Goal: Task Accomplishment & Management: Complete application form

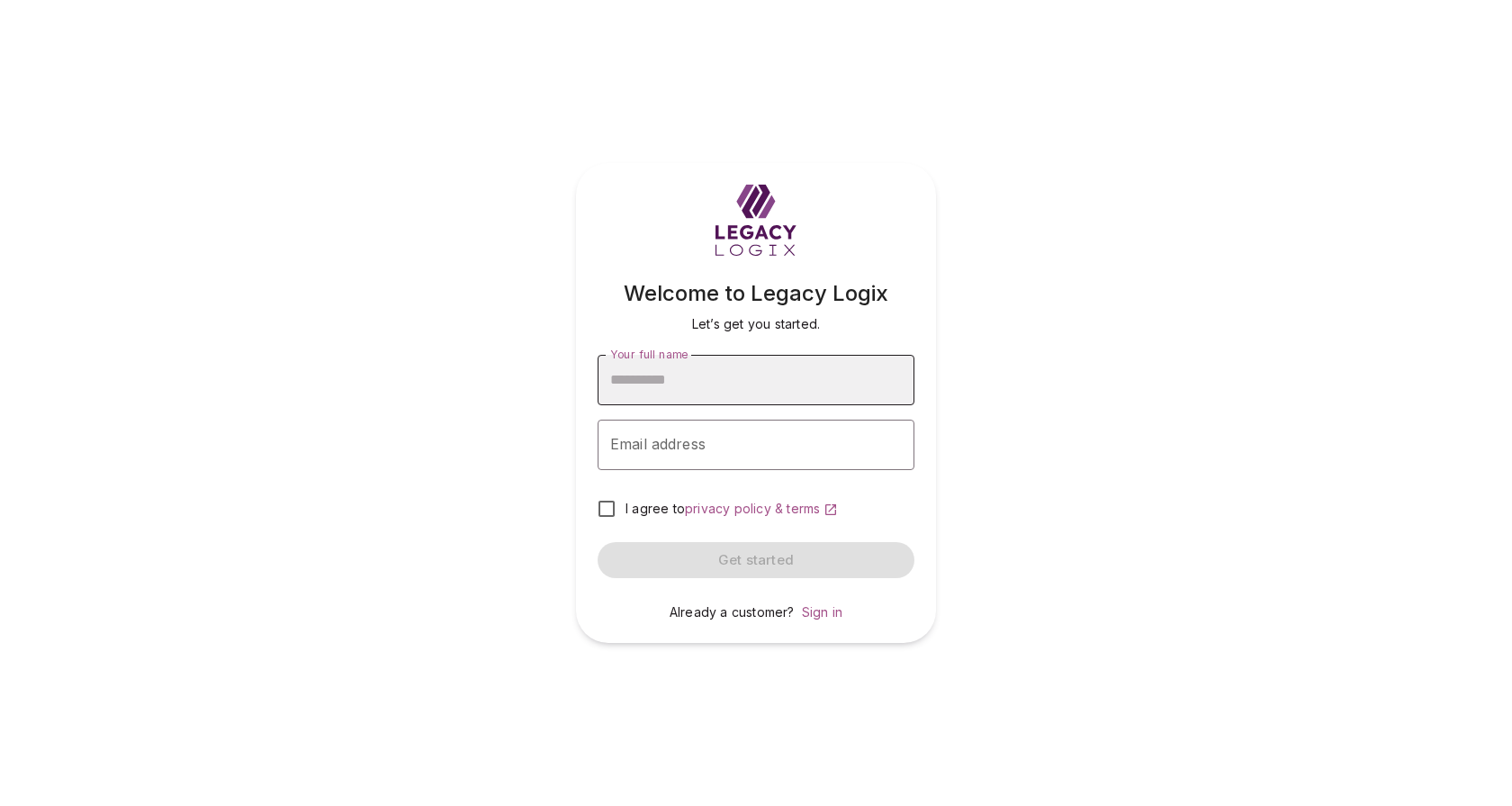
click at [727, 375] on input "Your full name" at bounding box center [756, 380] width 317 height 50
type input "**********"
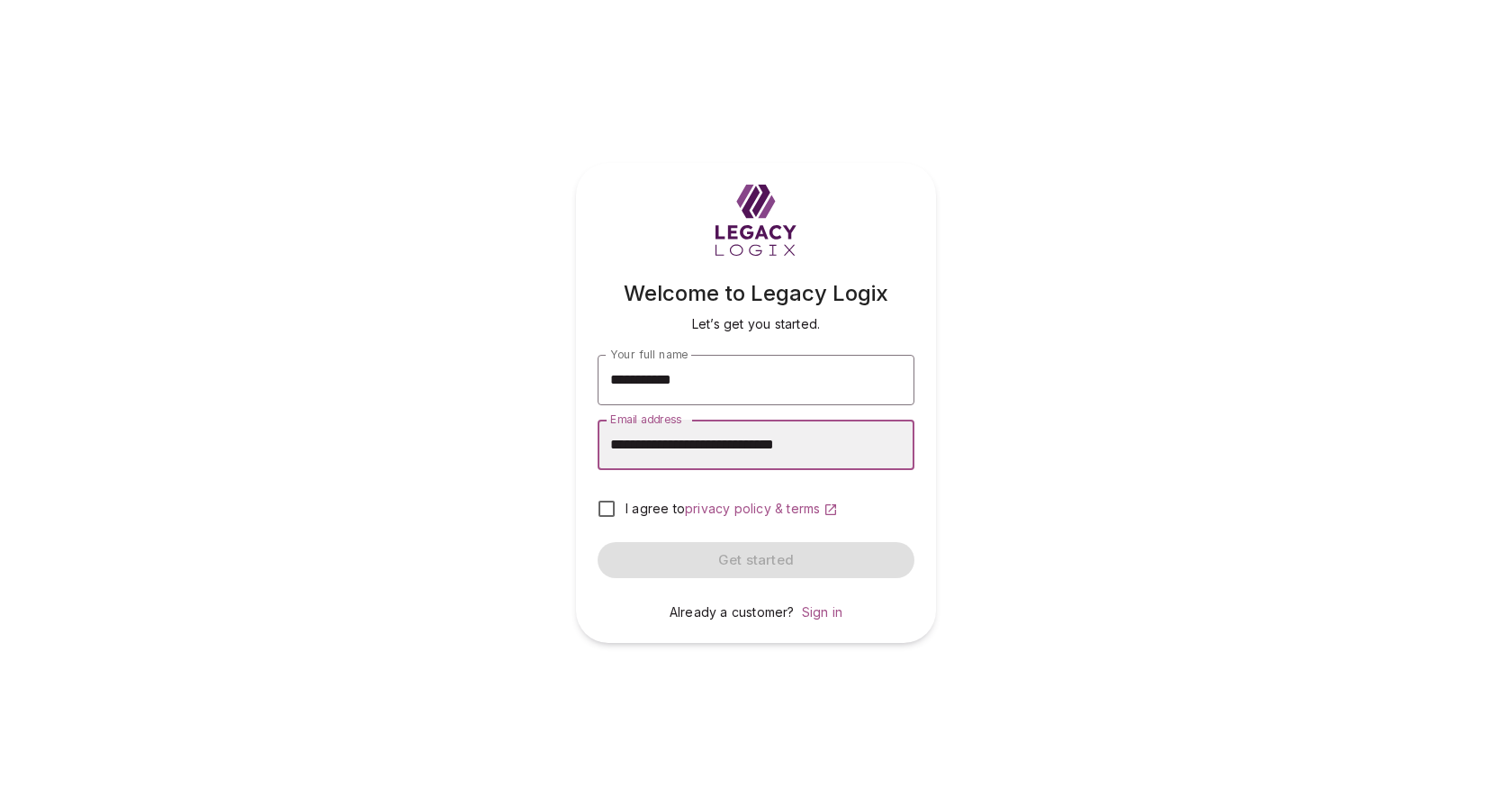
type input "**********"
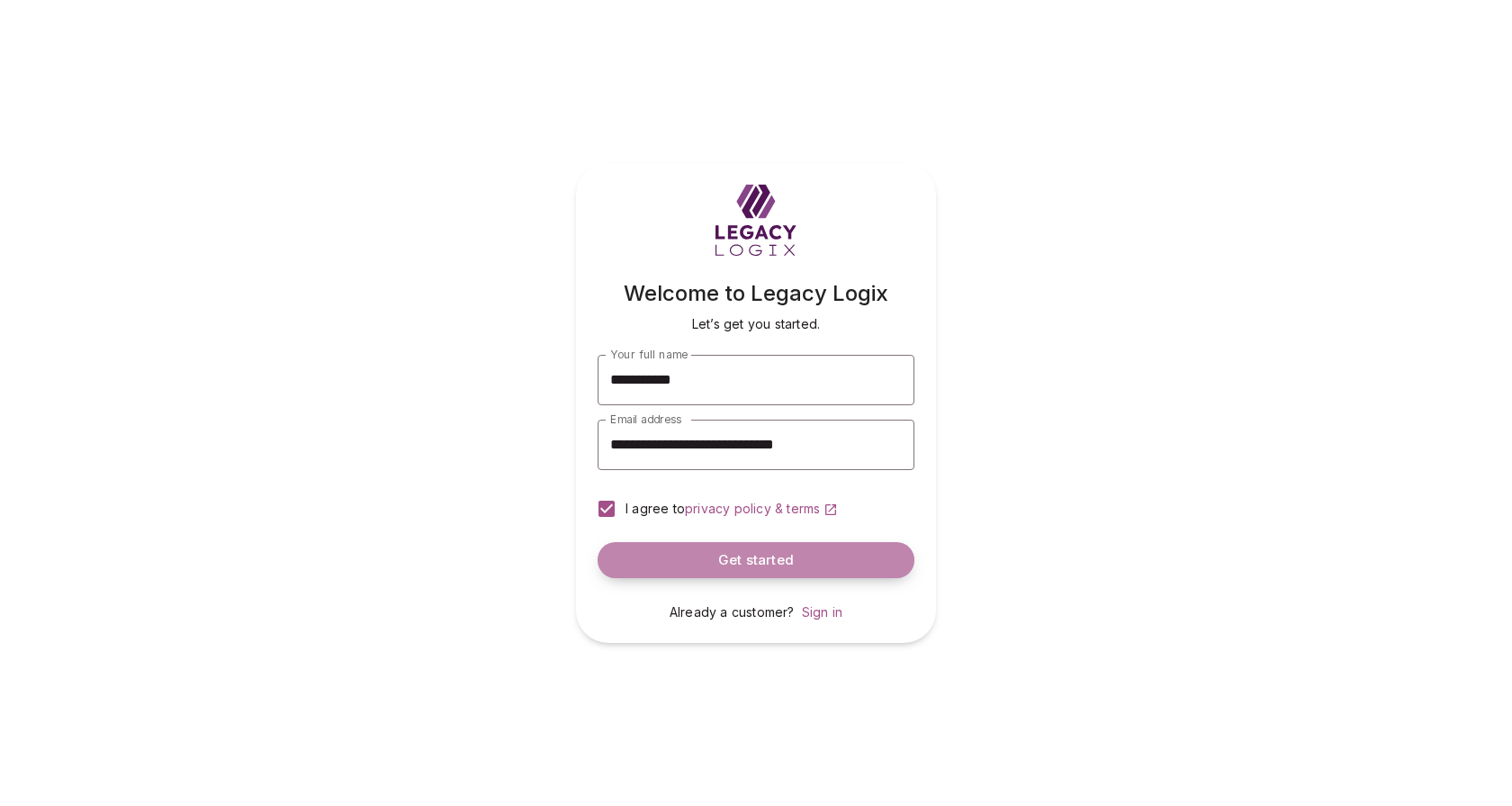
click at [716, 564] on button "Get started" at bounding box center [756, 560] width 317 height 36
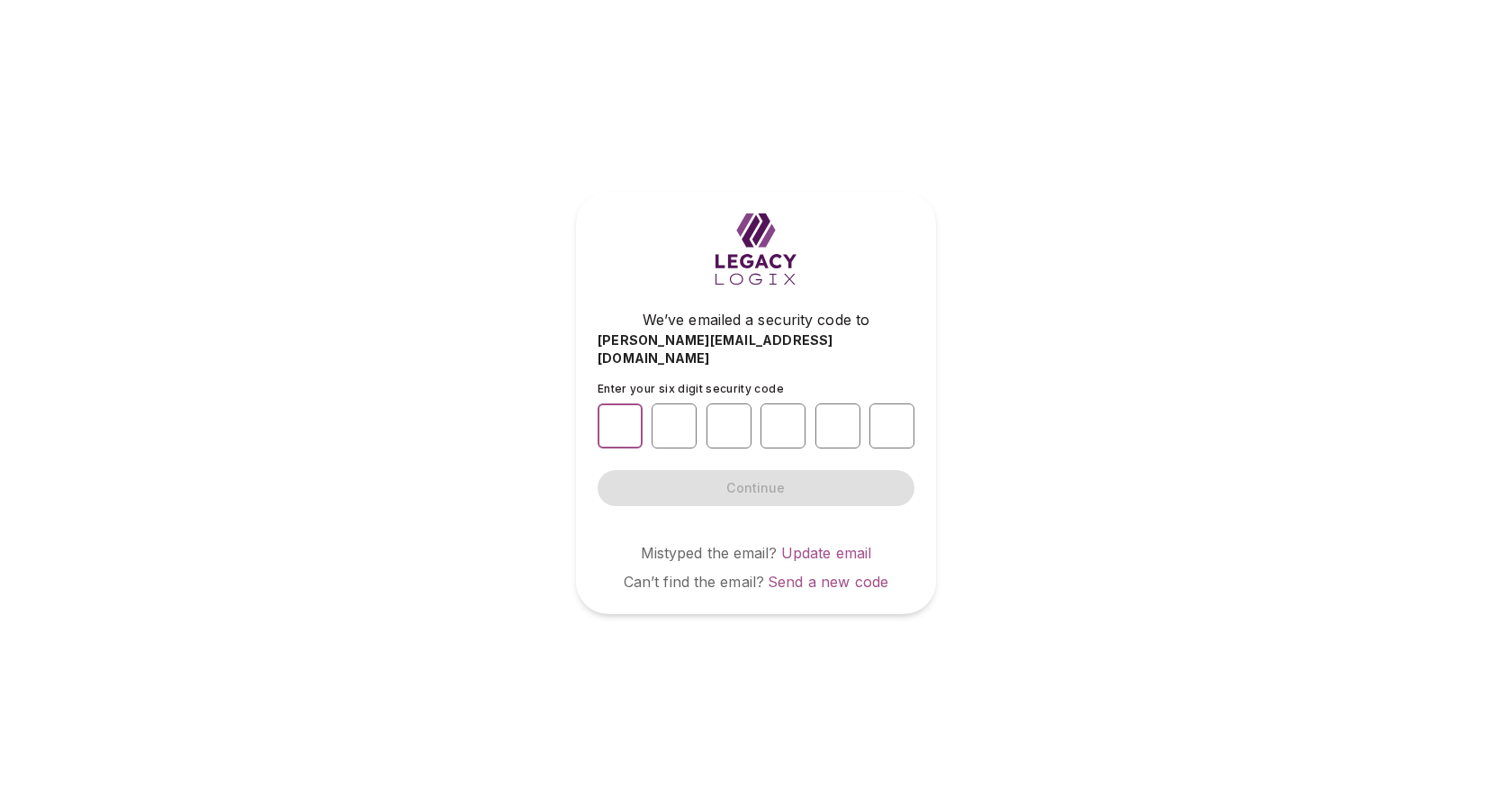
click at [617, 418] on input "number" at bounding box center [620, 425] width 45 height 45
type input "*"
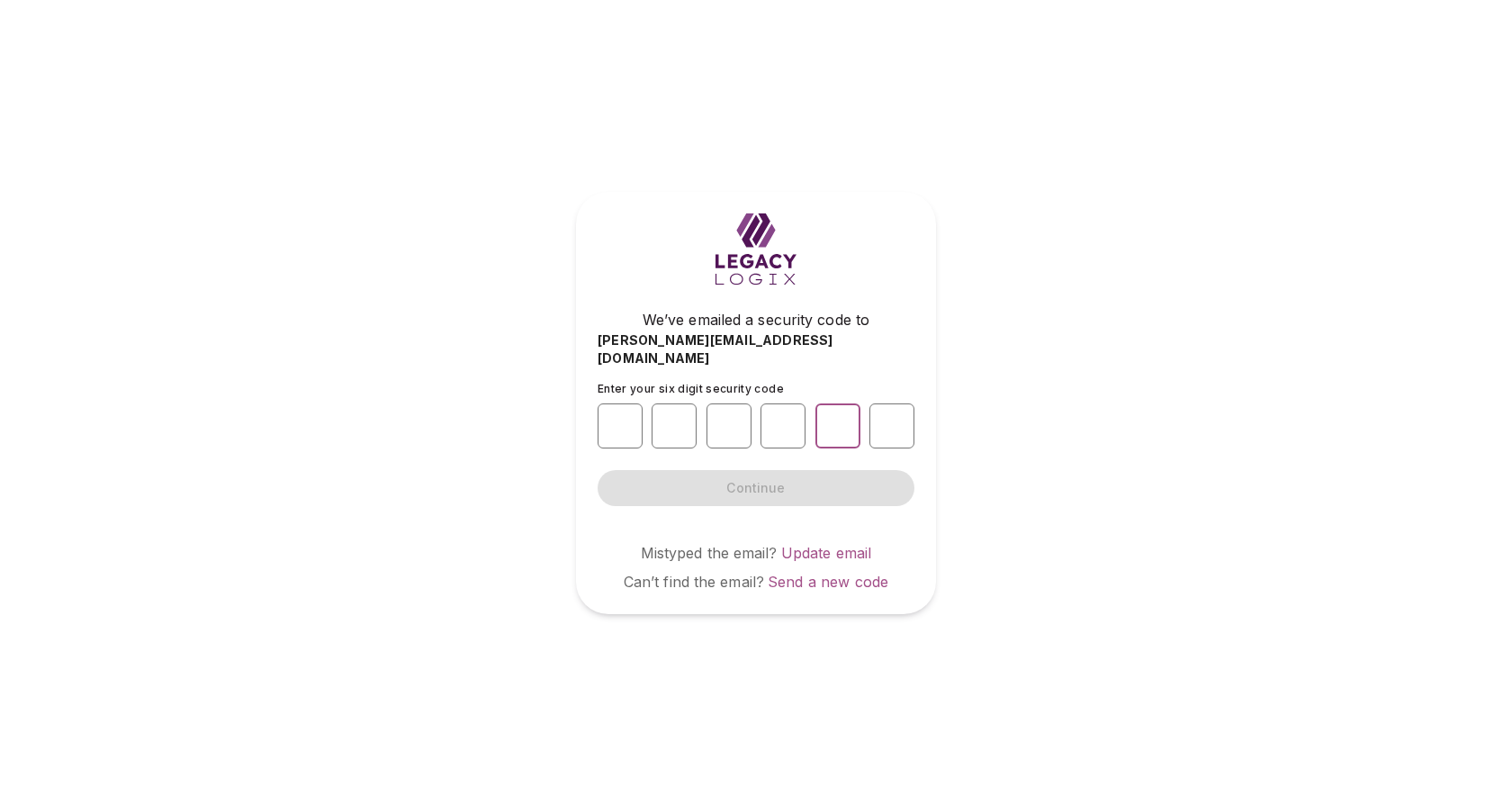
type input "*"
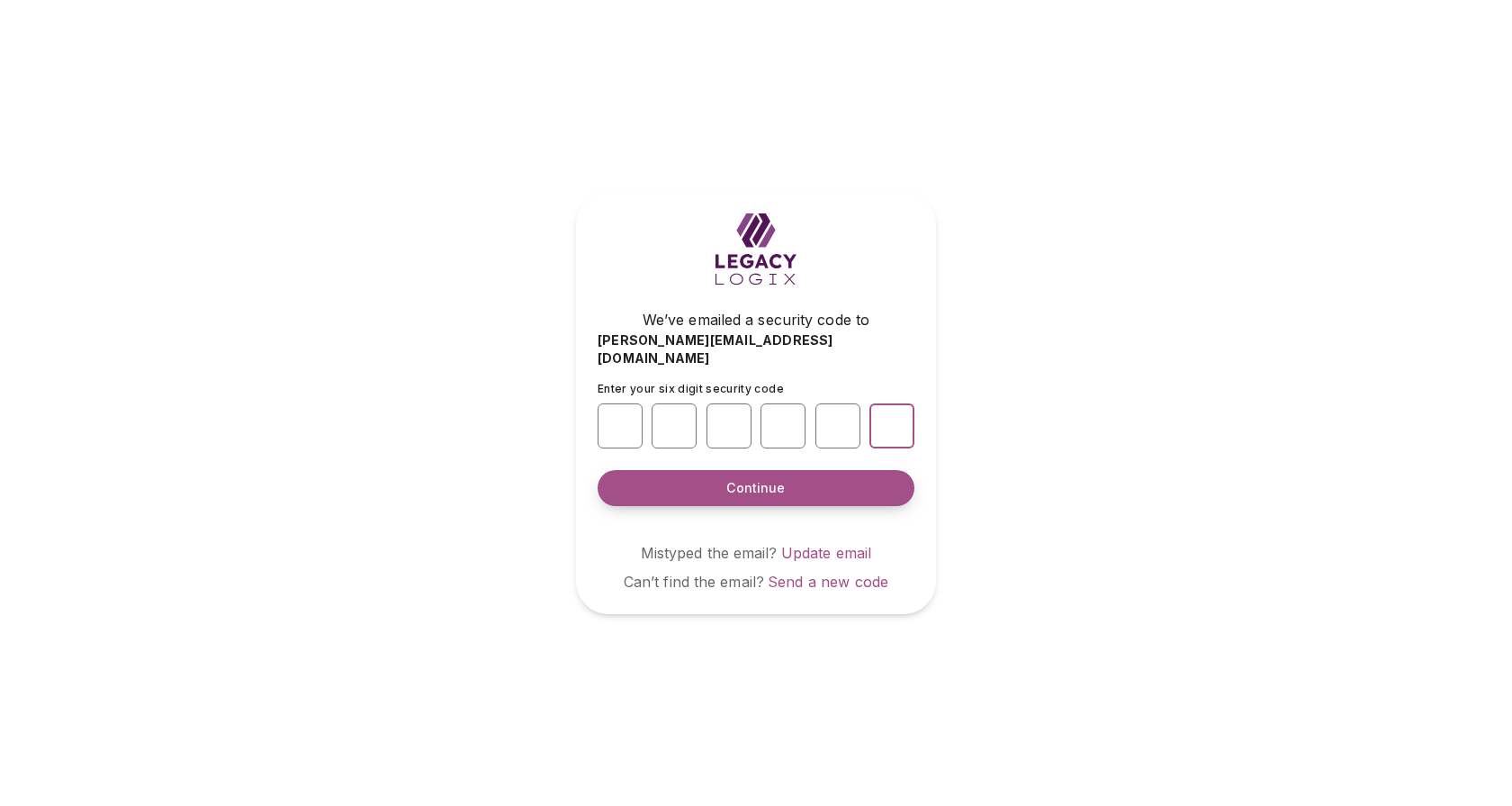
type input "*"
click at [750, 479] on span "Continue" at bounding box center [756, 488] width 59 height 18
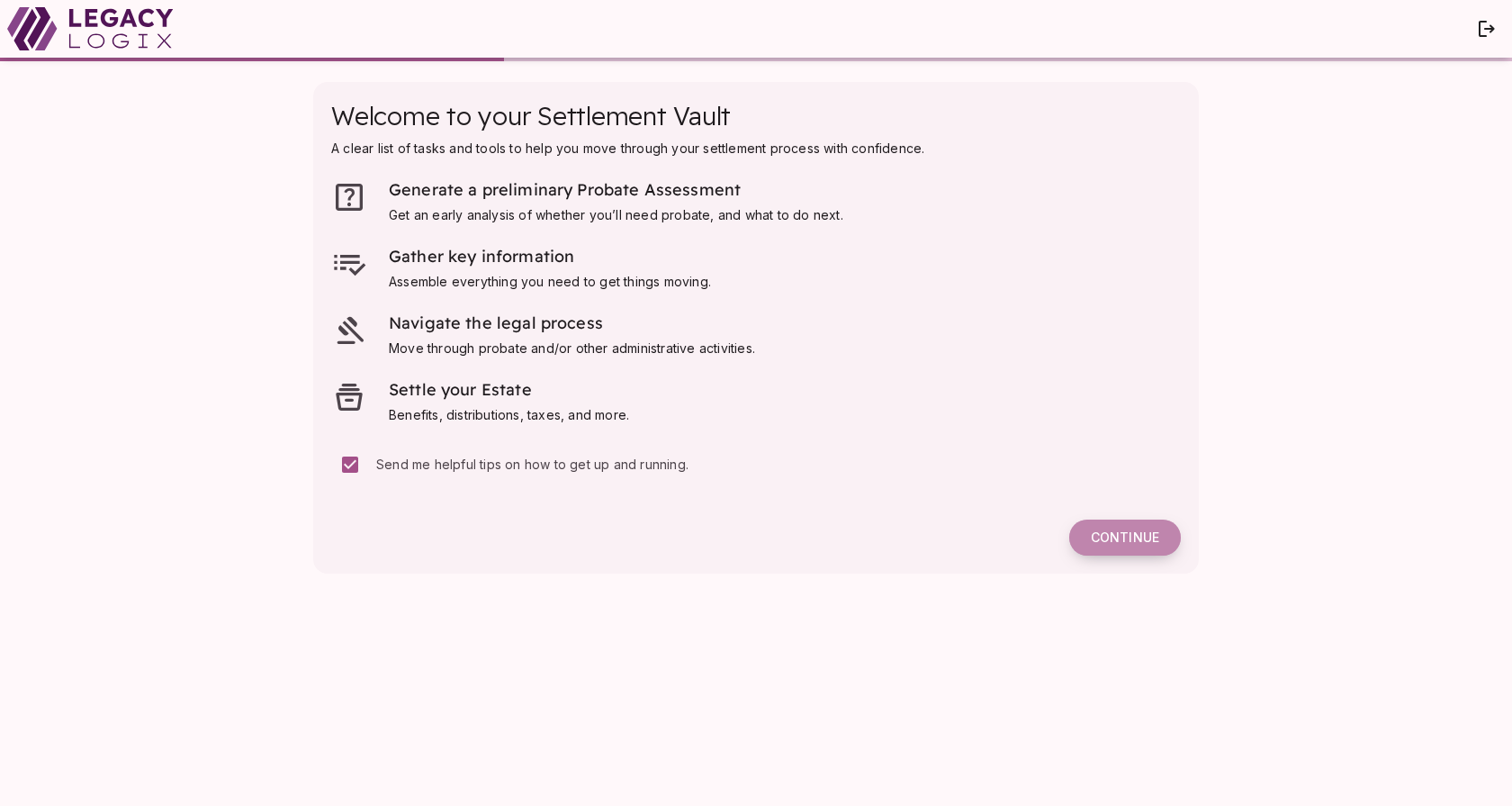
click at [1118, 534] on span "Continue" at bounding box center [1125, 537] width 69 height 16
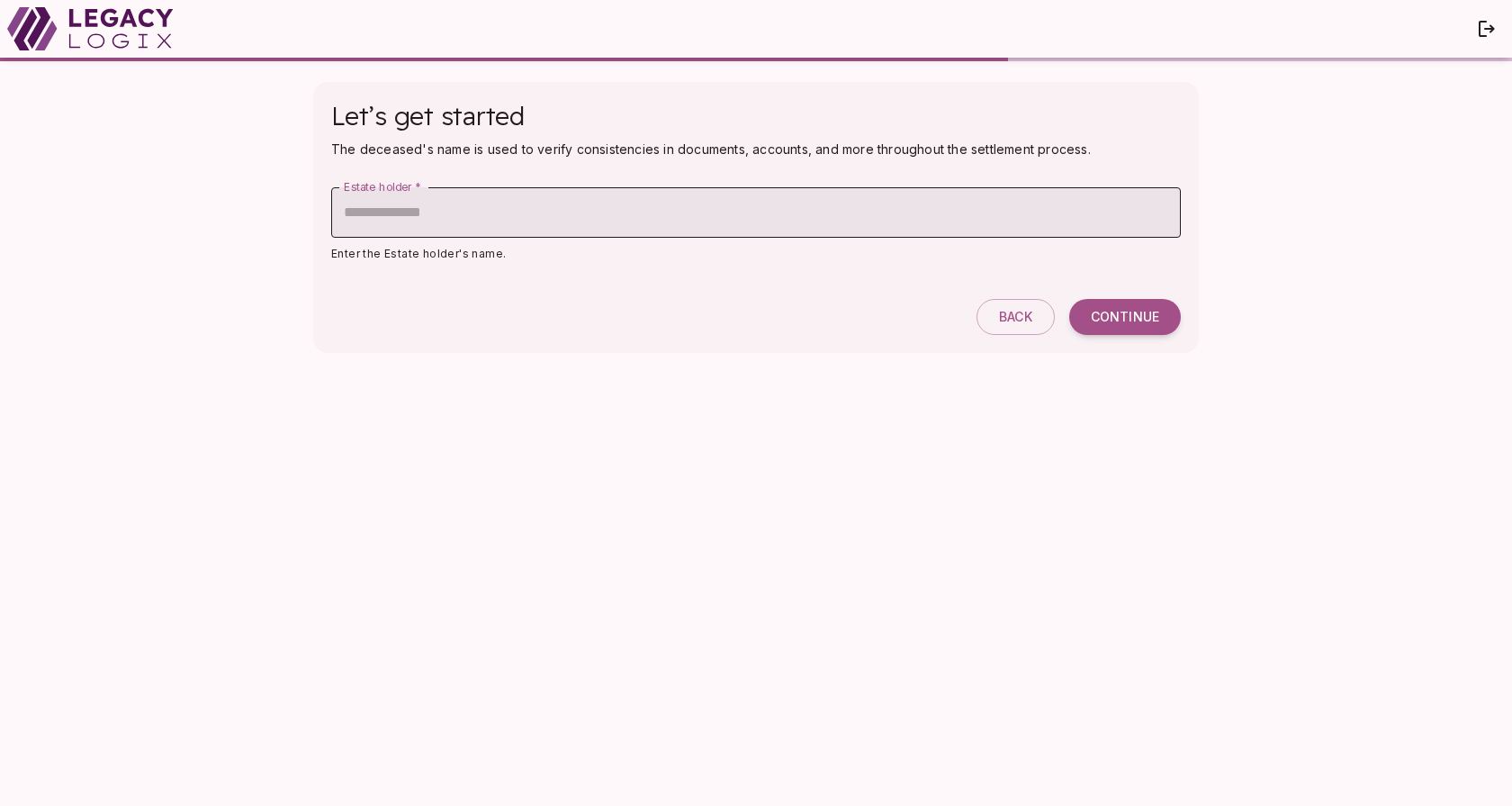
click at [420, 212] on input "Estate holder   *" at bounding box center [756, 213] width 850 height 50
type input "**********"
click at [1120, 313] on span "Continue" at bounding box center [1125, 317] width 69 height 16
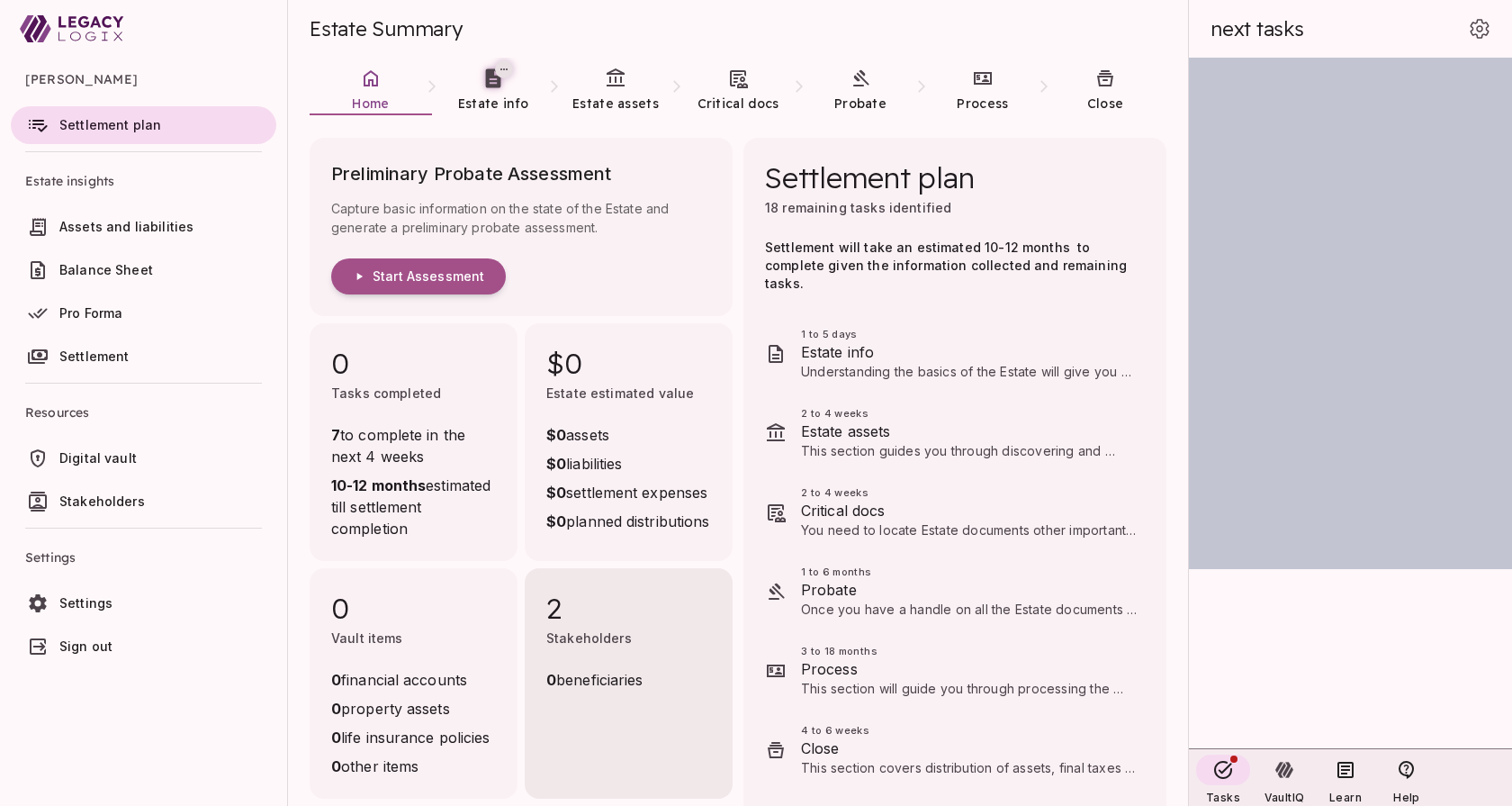
scroll to position [4, 0]
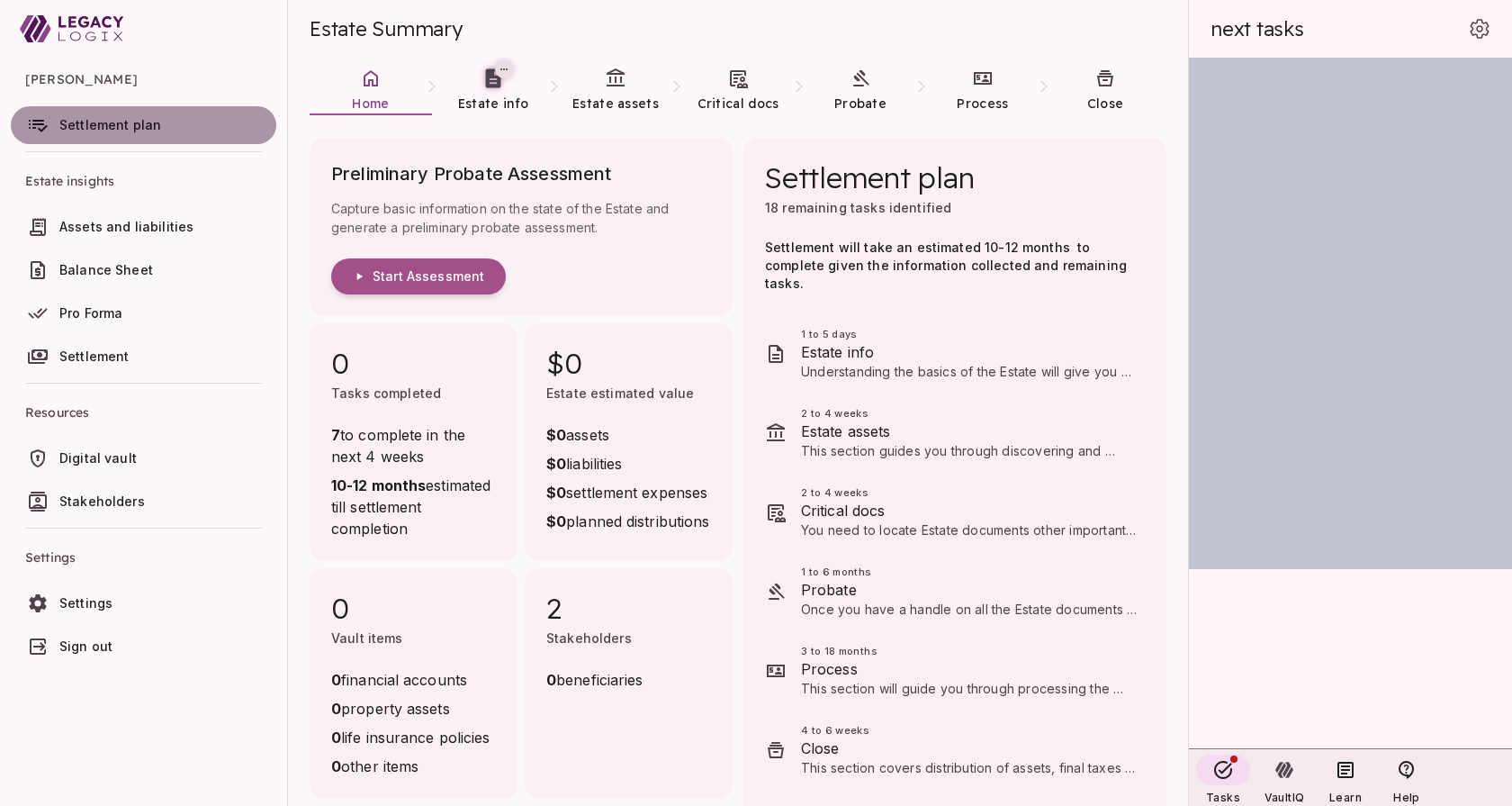
click at [111, 126] on span "Settlement plan" at bounding box center [109, 125] width 101 height 15
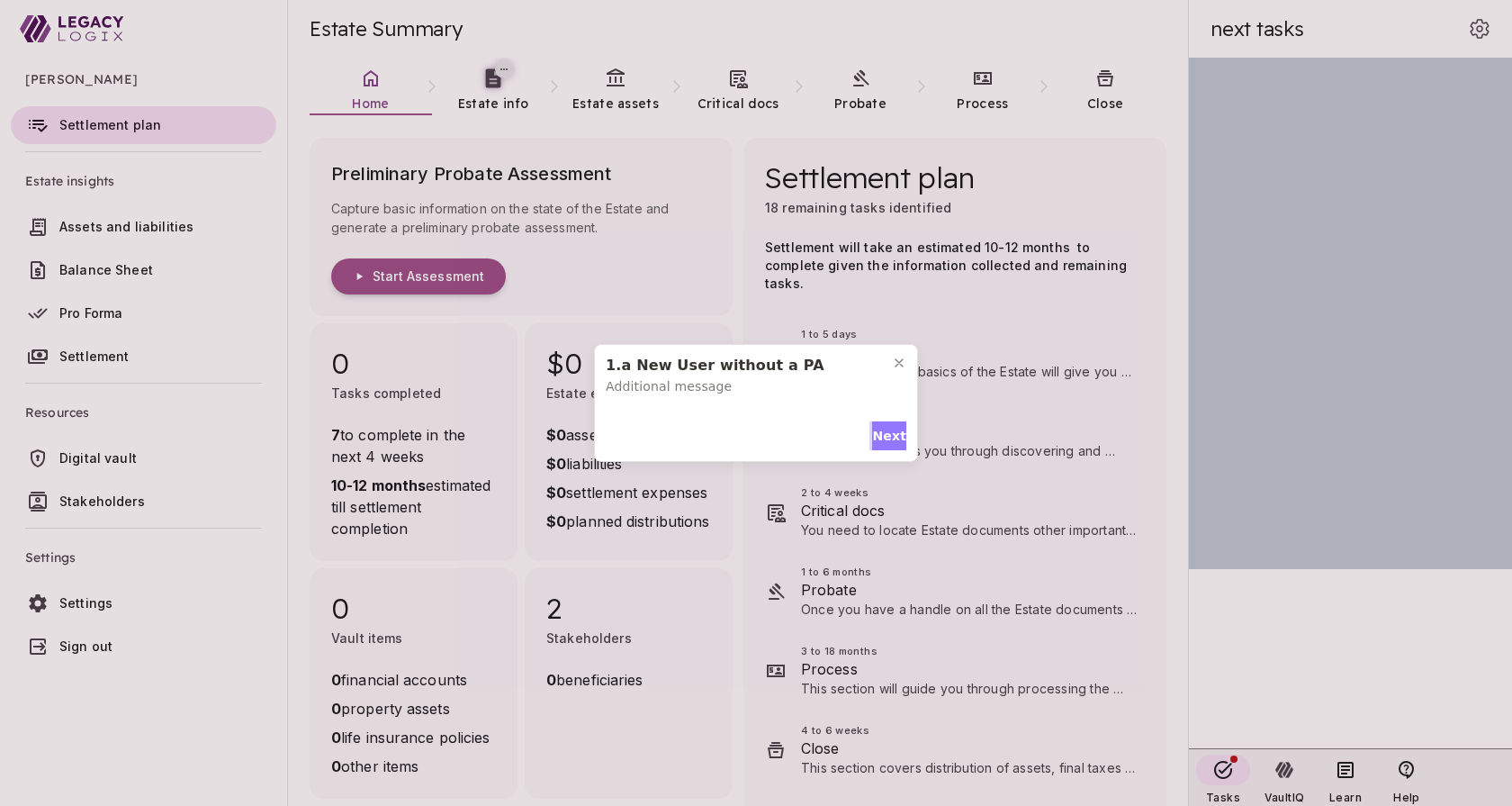
click at [878, 439] on span "Next" at bounding box center [889, 437] width 34 height 19
click at [878, 422] on span "Next" at bounding box center [889, 432] width 34 height 19
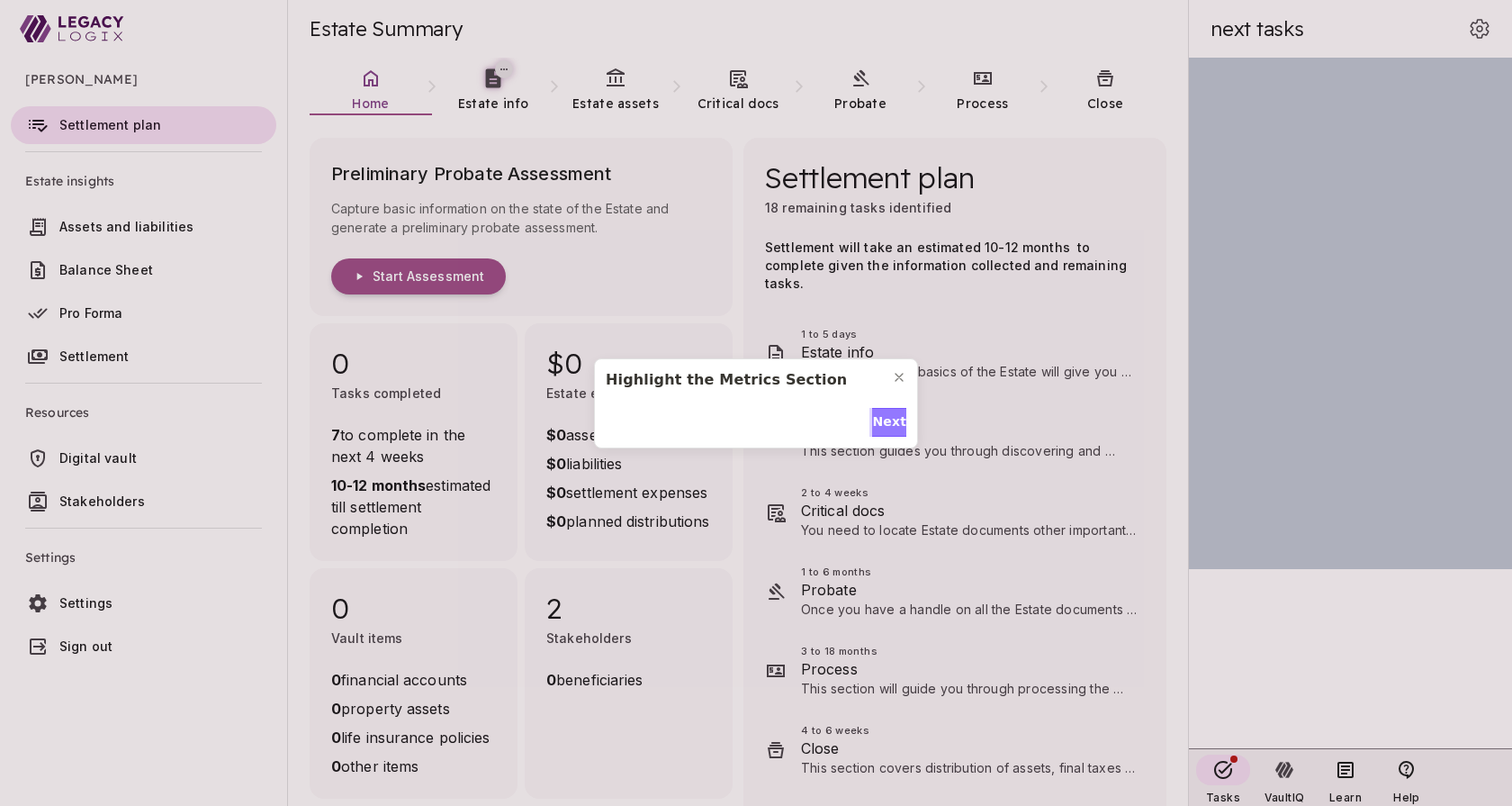
click at [878, 418] on span "Next" at bounding box center [889, 422] width 34 height 19
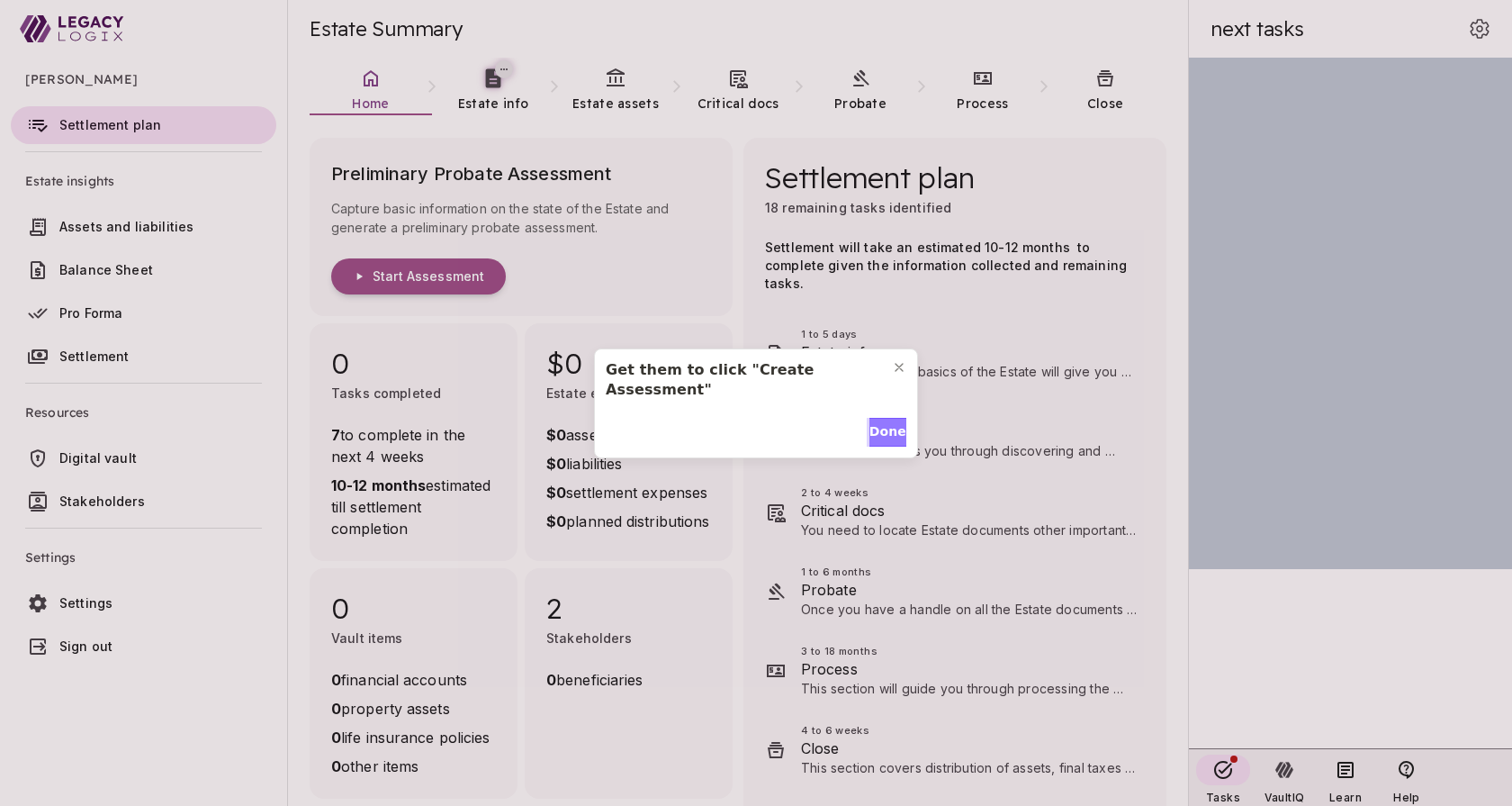
click at [878, 422] on span "Done" at bounding box center [888, 432] width 37 height 19
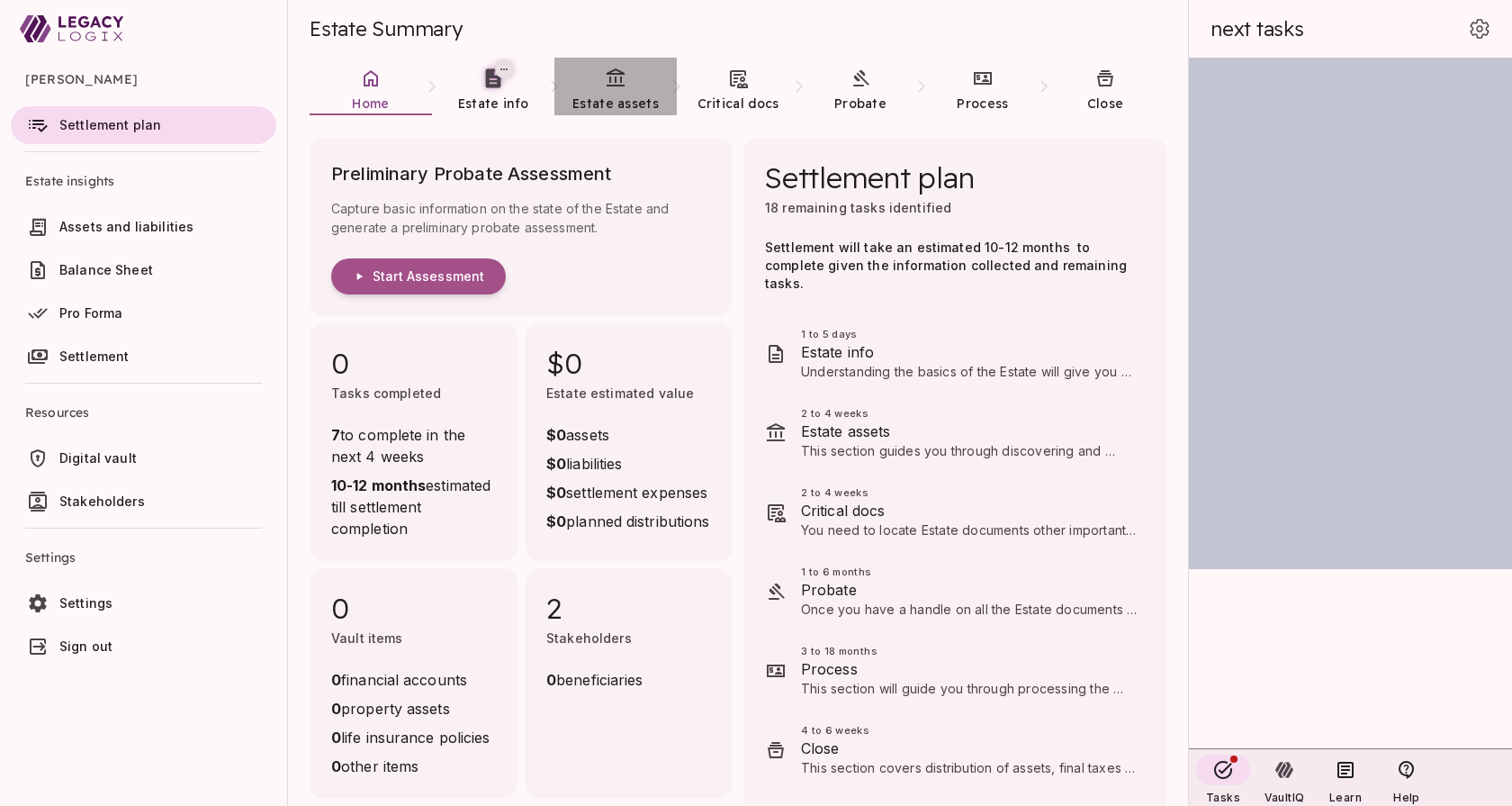
click at [618, 89] on link "Estate assets" at bounding box center [615, 90] width 123 height 65
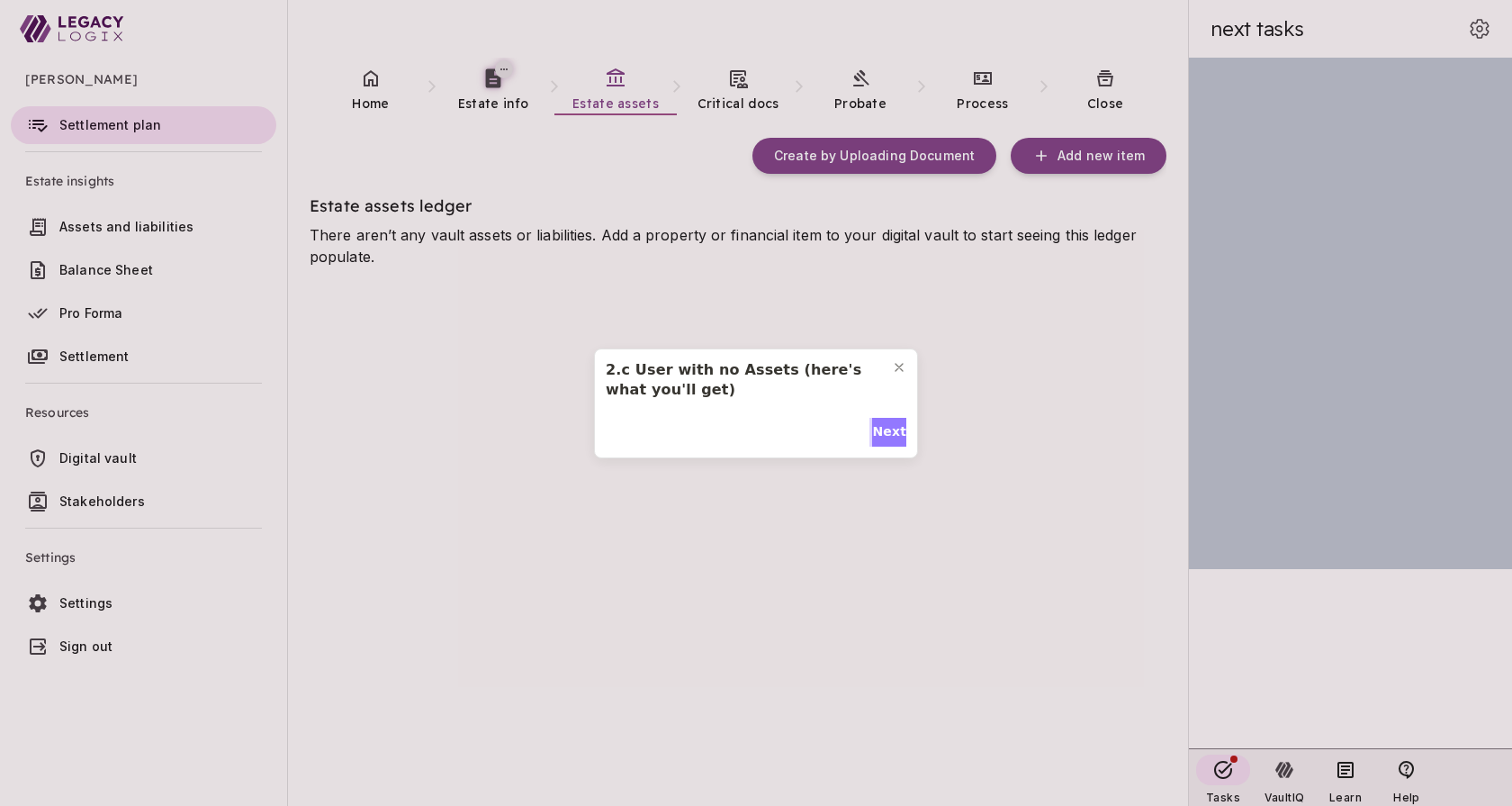
click at [877, 430] on span "Next" at bounding box center [889, 432] width 34 height 19
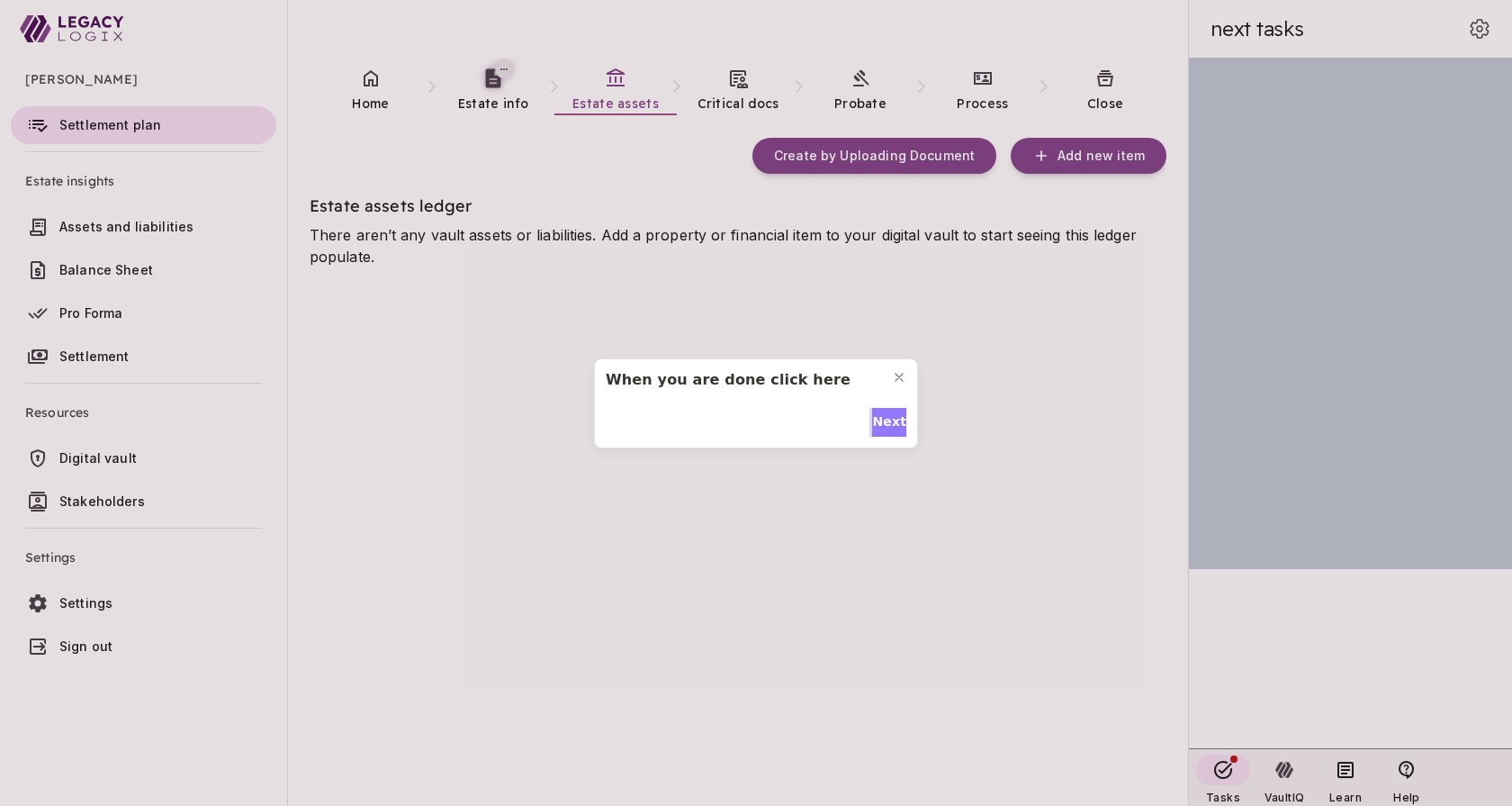
click at [884, 416] on span "Next" at bounding box center [889, 422] width 34 height 19
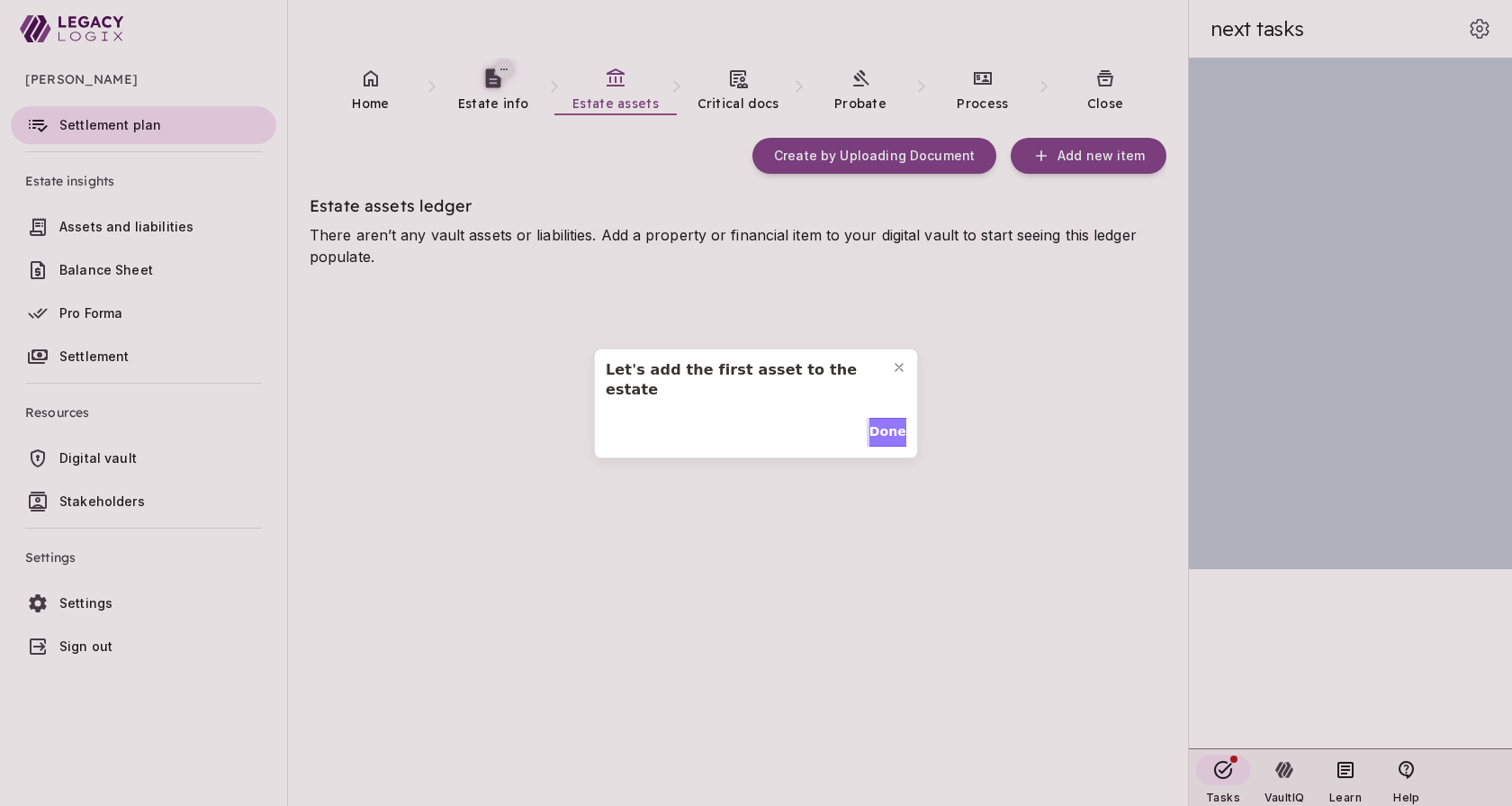
click at [884, 422] on span "Done" at bounding box center [888, 432] width 37 height 19
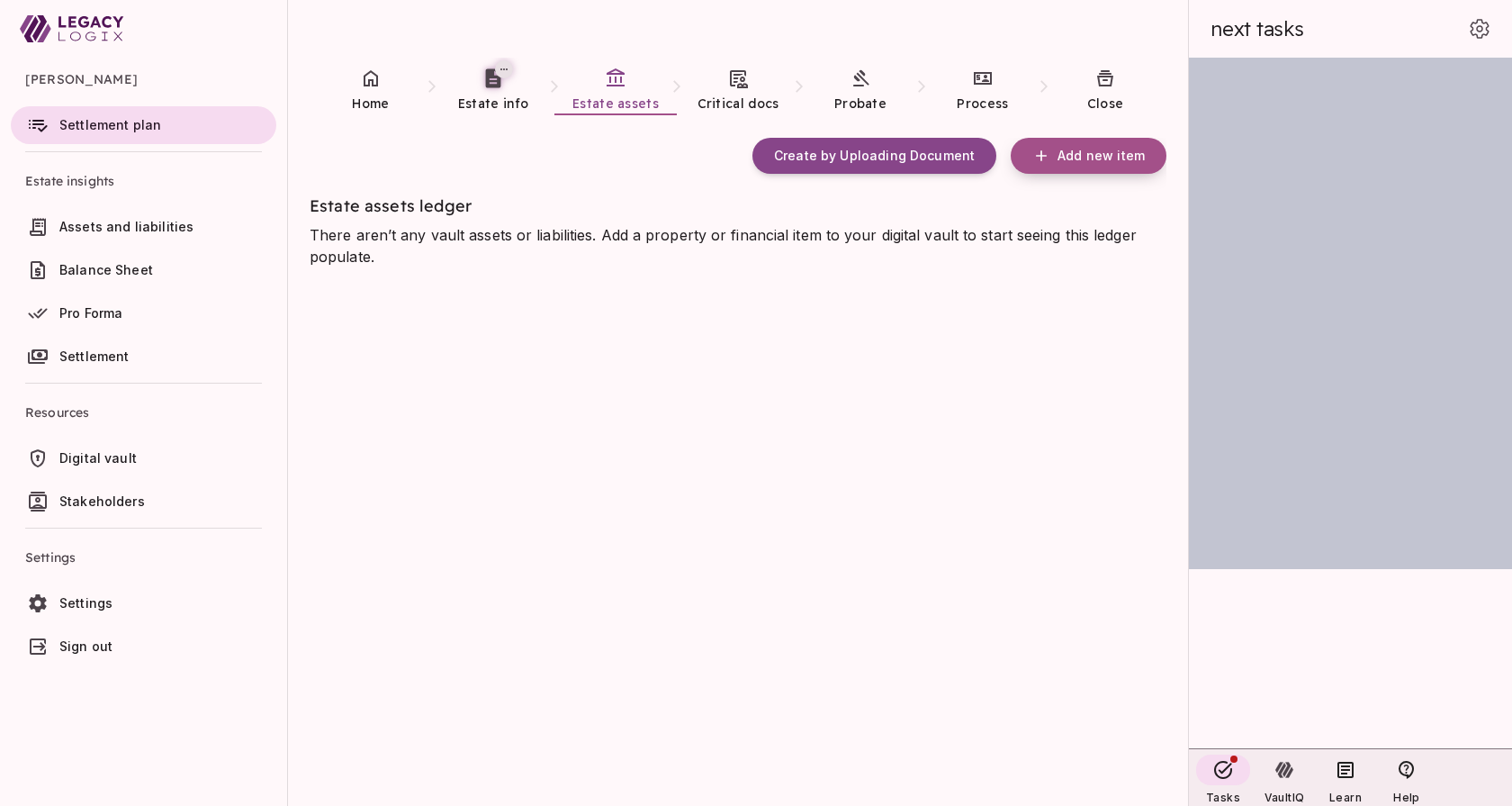
click at [1096, 158] on span "Add new item" at bounding box center [1101, 156] width 87 height 16
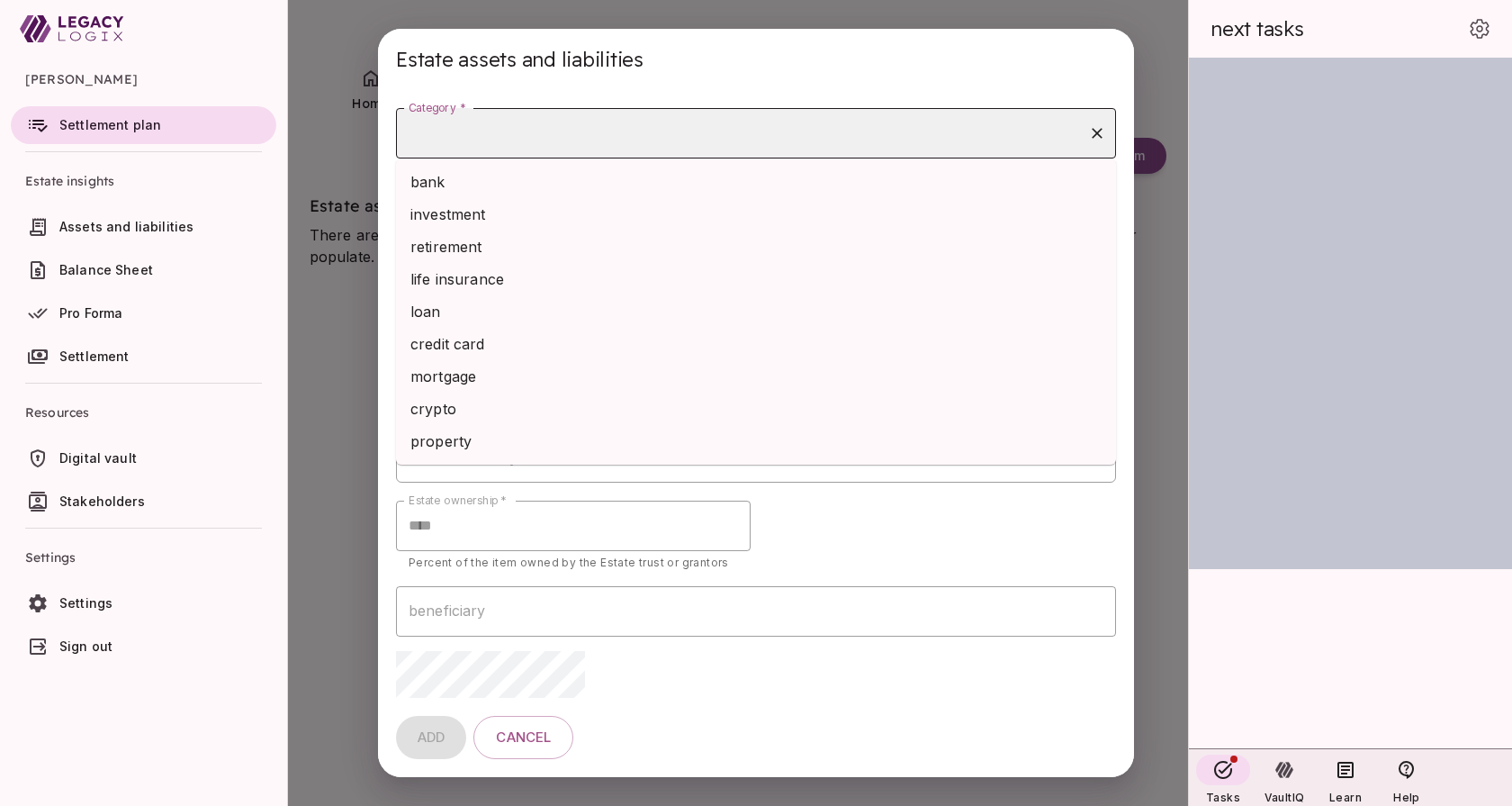
click at [586, 136] on input "Category *" at bounding box center [742, 132] width 677 height 34
click at [579, 178] on li "bank" at bounding box center [756, 182] width 720 height 33
type input "****"
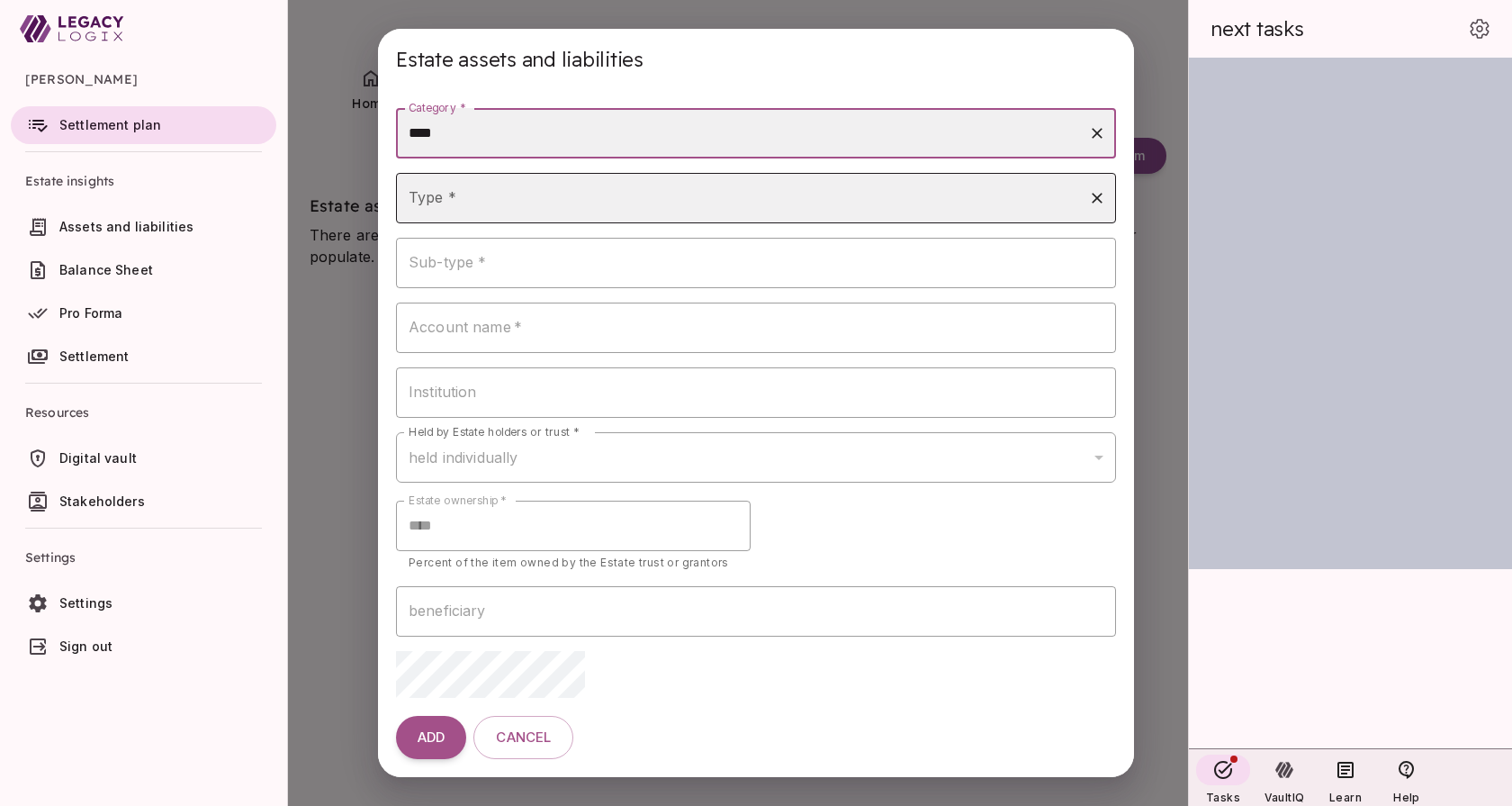
click at [559, 211] on input "Type *" at bounding box center [742, 197] width 677 height 34
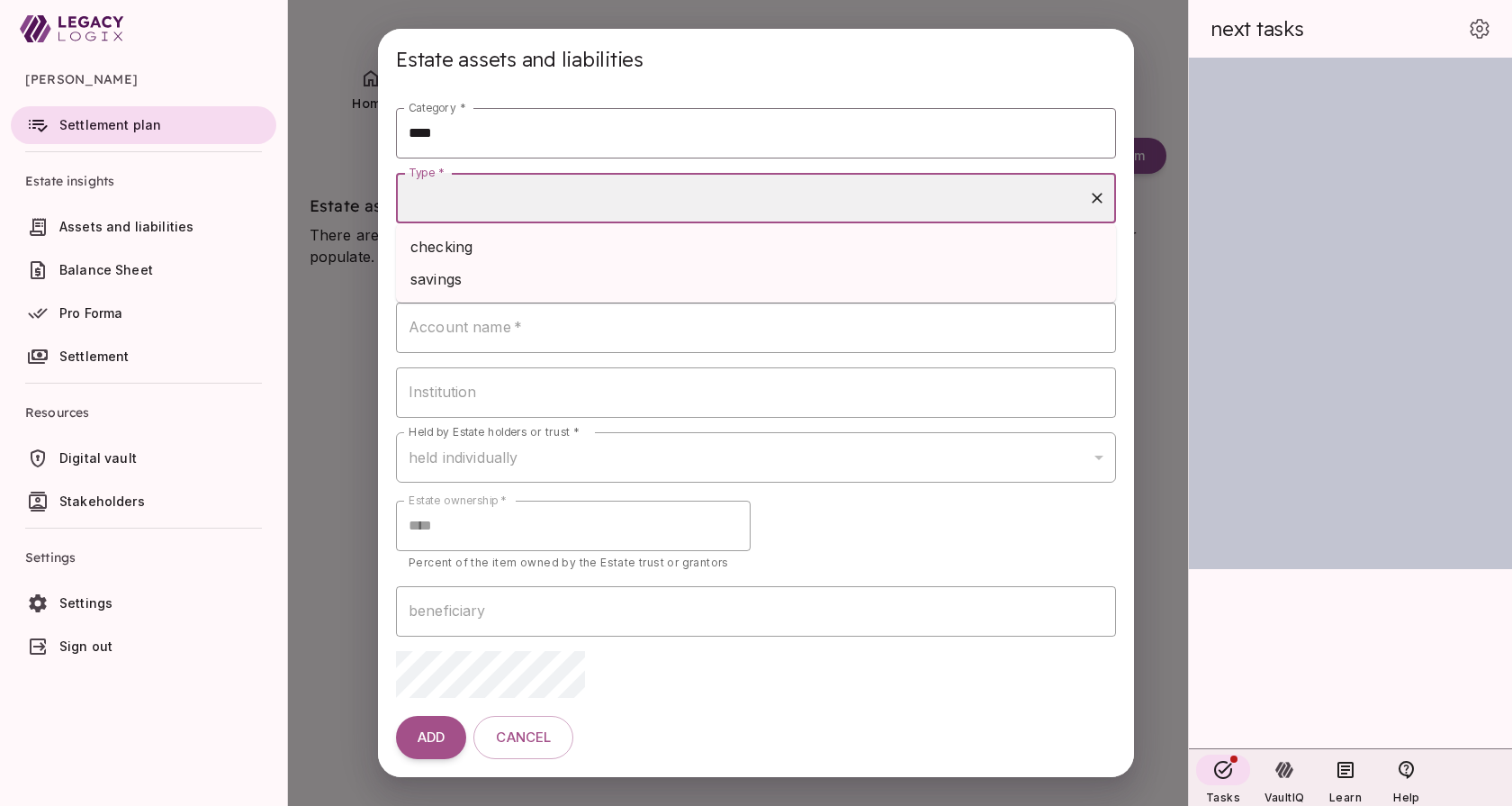
click at [552, 251] on li "checking" at bounding box center [756, 247] width 720 height 33
type input "********"
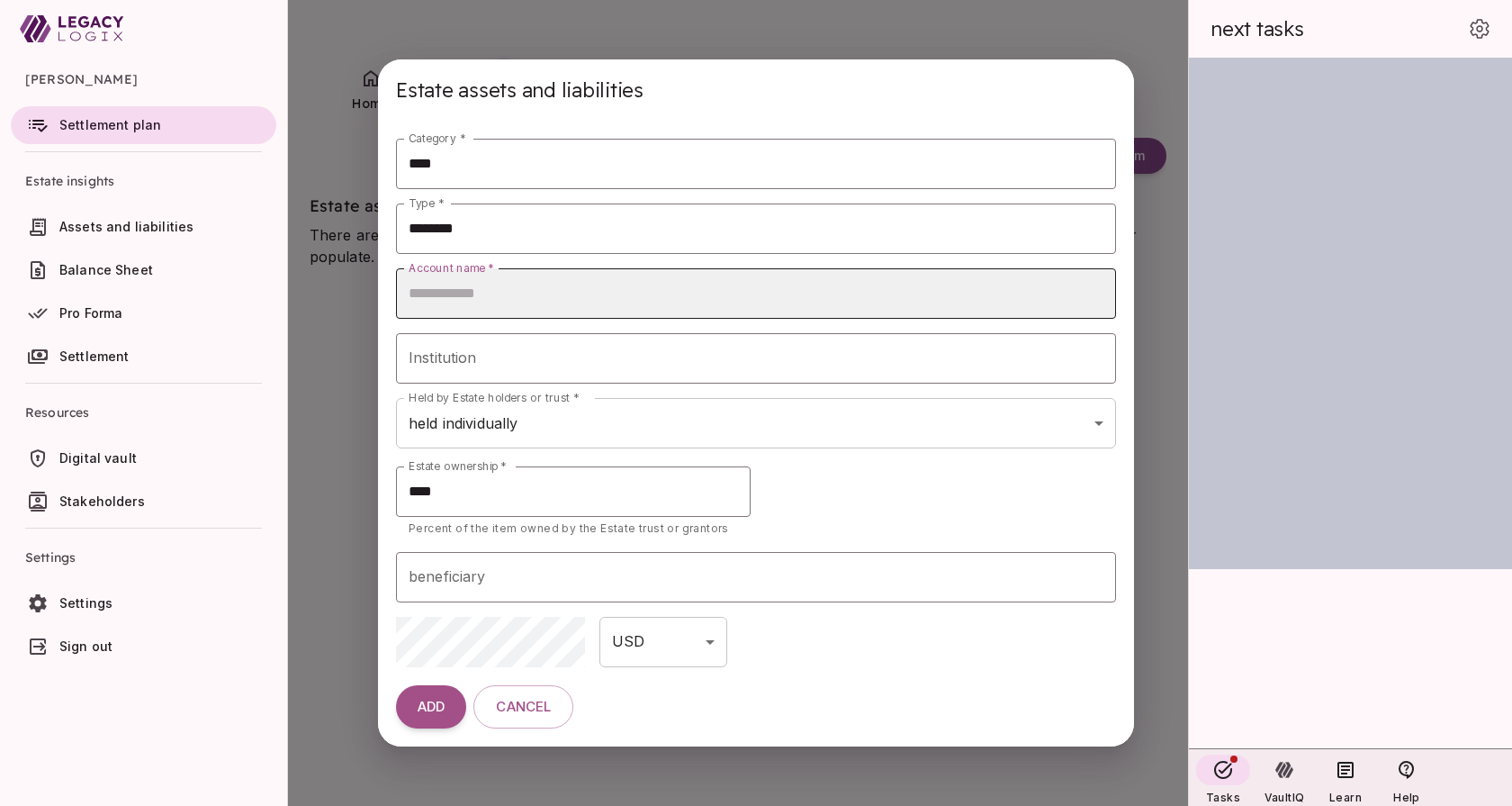
click at [510, 295] on input "Account name   *" at bounding box center [756, 294] width 720 height 50
type input "********"
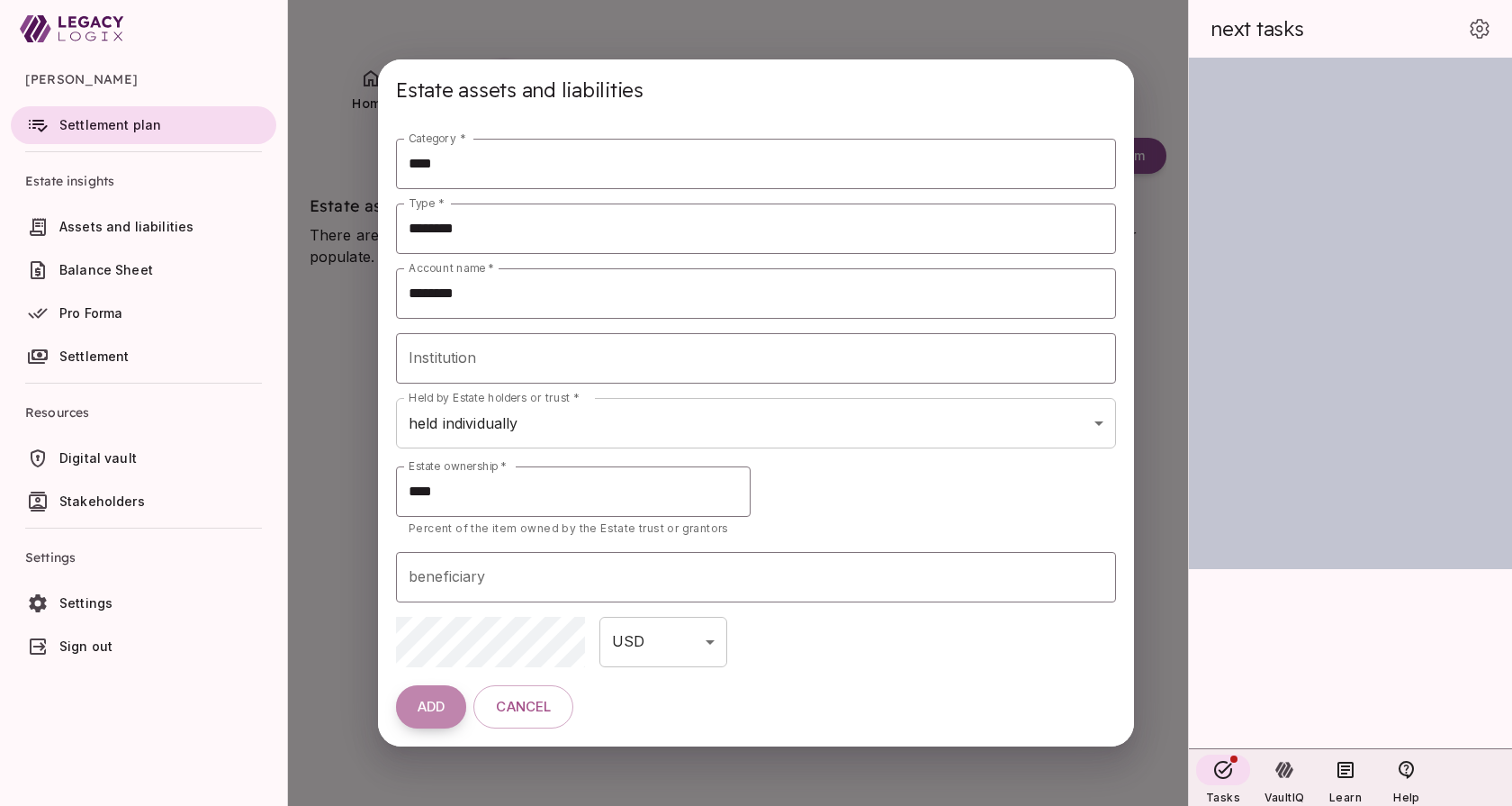
click at [435, 707] on span "ADD" at bounding box center [431, 707] width 27 height 17
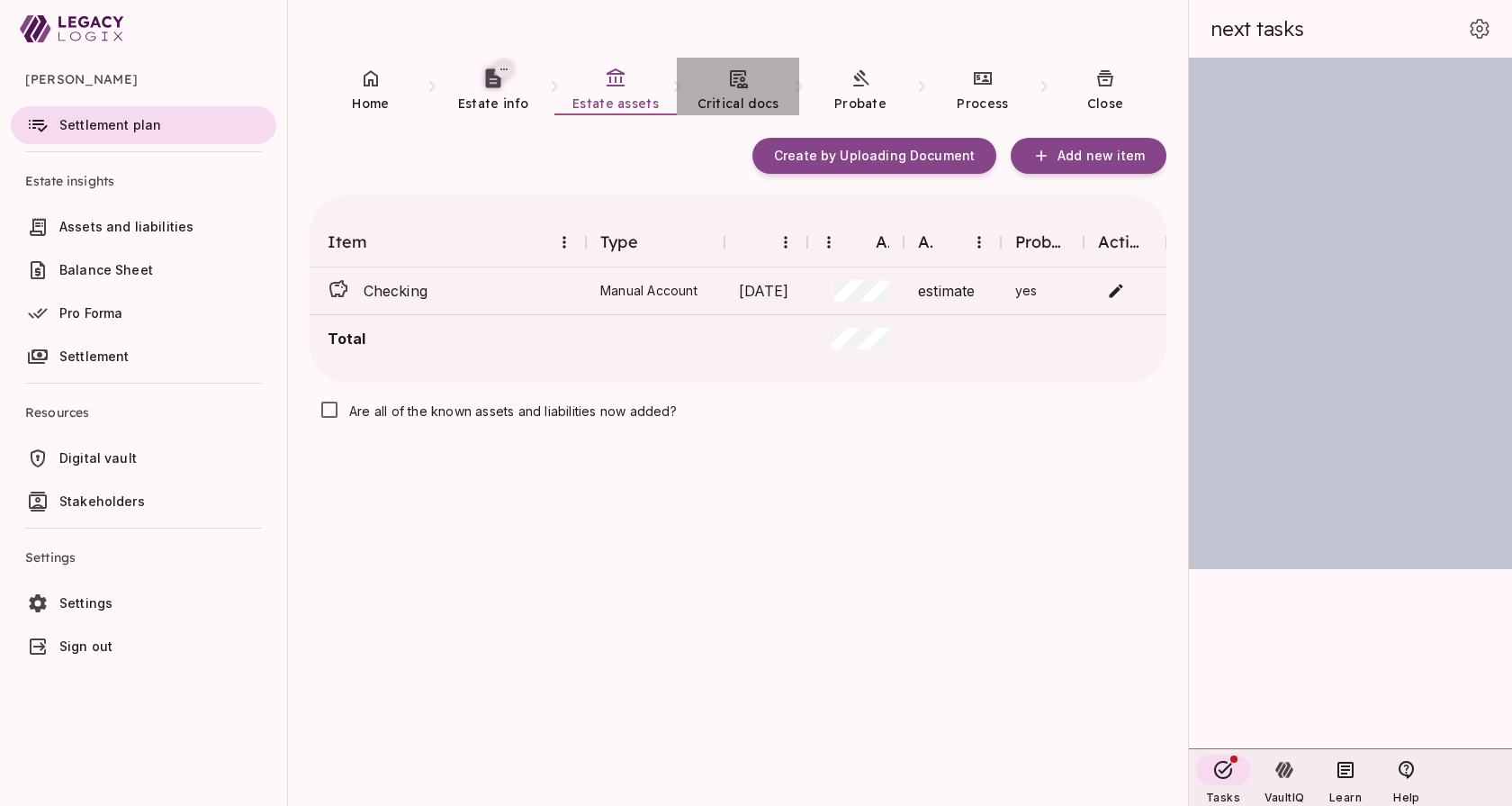
click at [743, 86] on icon at bounding box center [739, 79] width 18 height 18
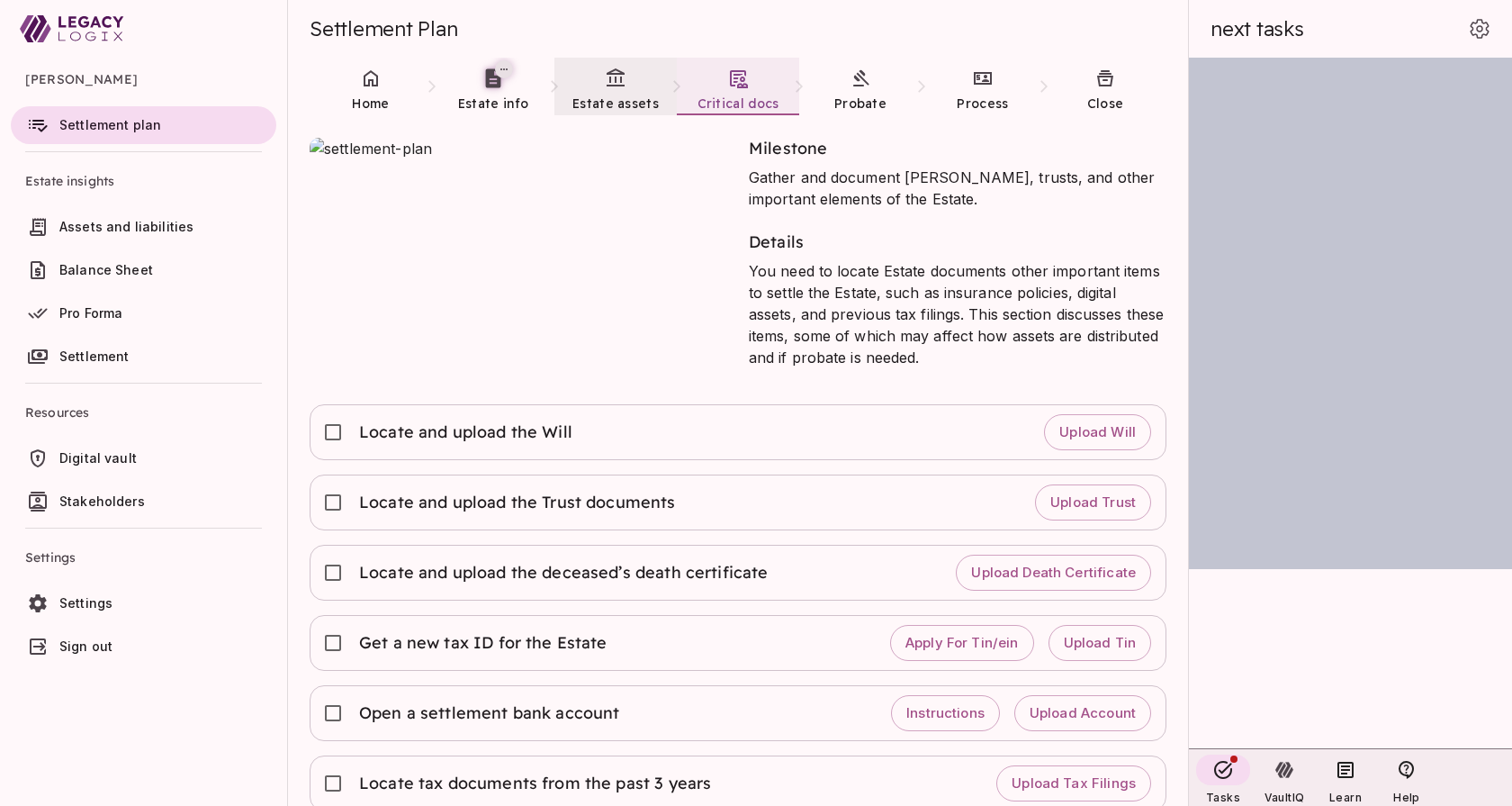
click at [611, 92] on link "Estate assets" at bounding box center [615, 90] width 123 height 65
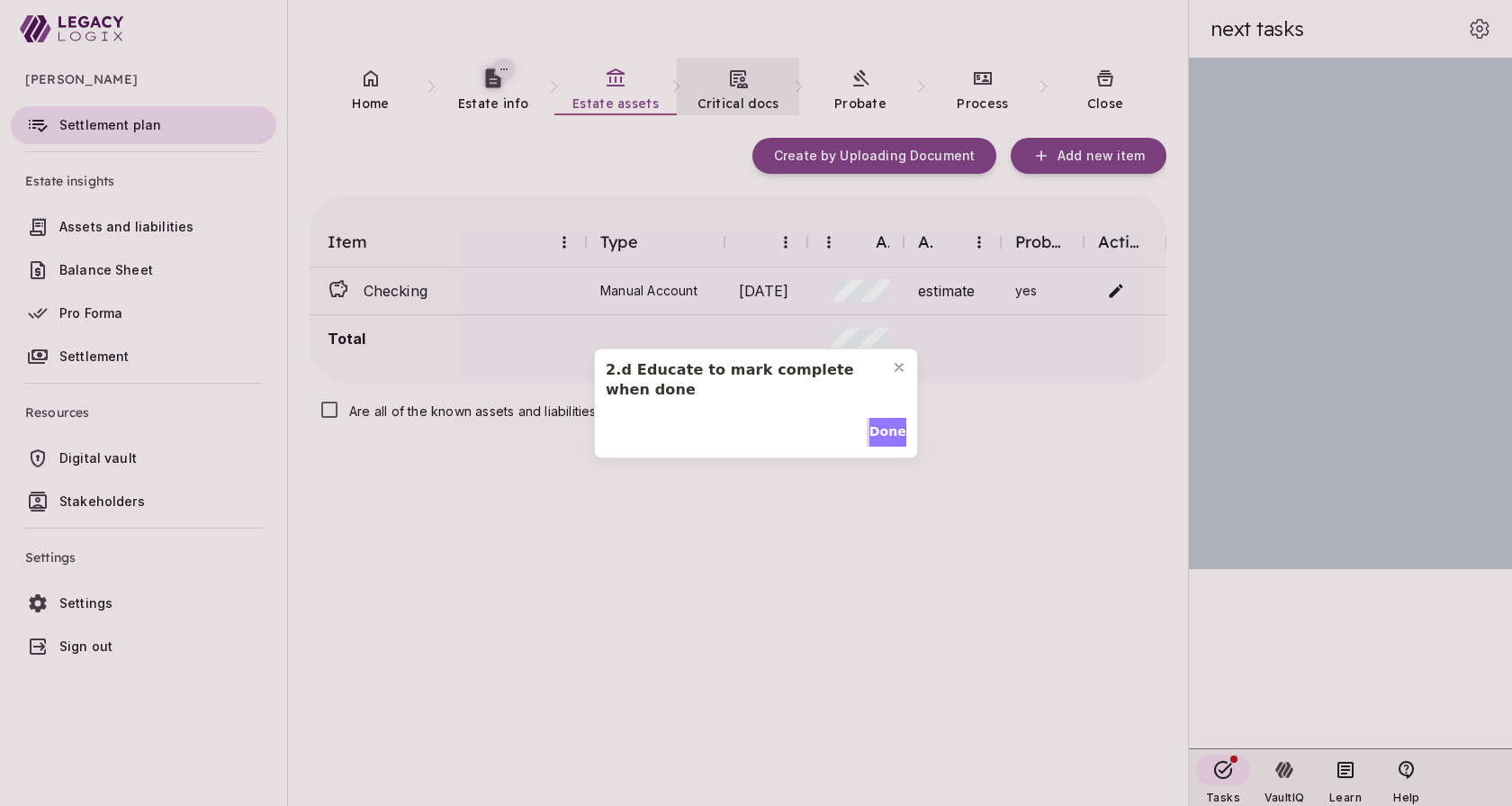
click at [876, 432] on span "Done" at bounding box center [888, 432] width 37 height 19
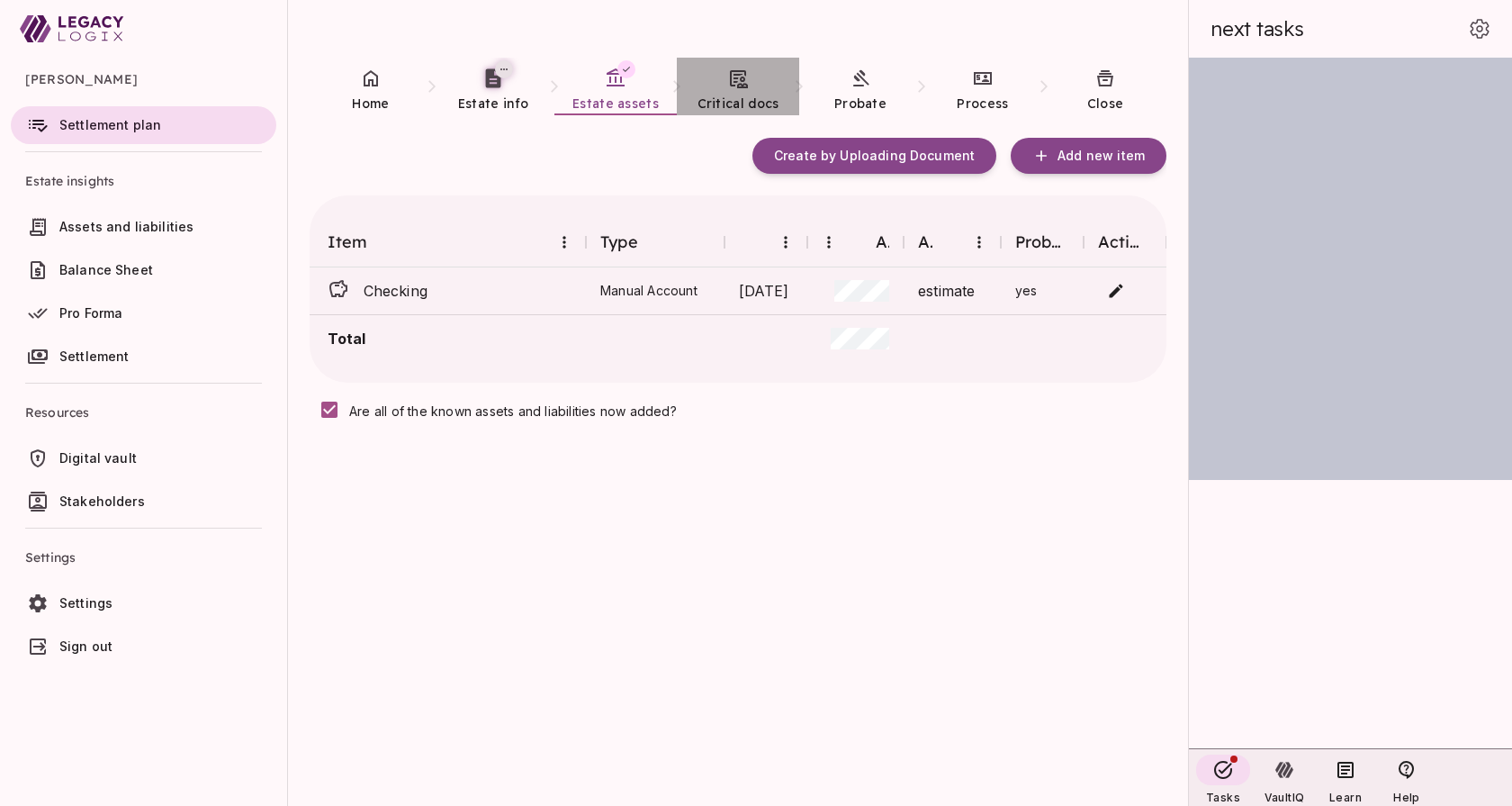
click at [729, 94] on link "Critical docs" at bounding box center [738, 90] width 123 height 65
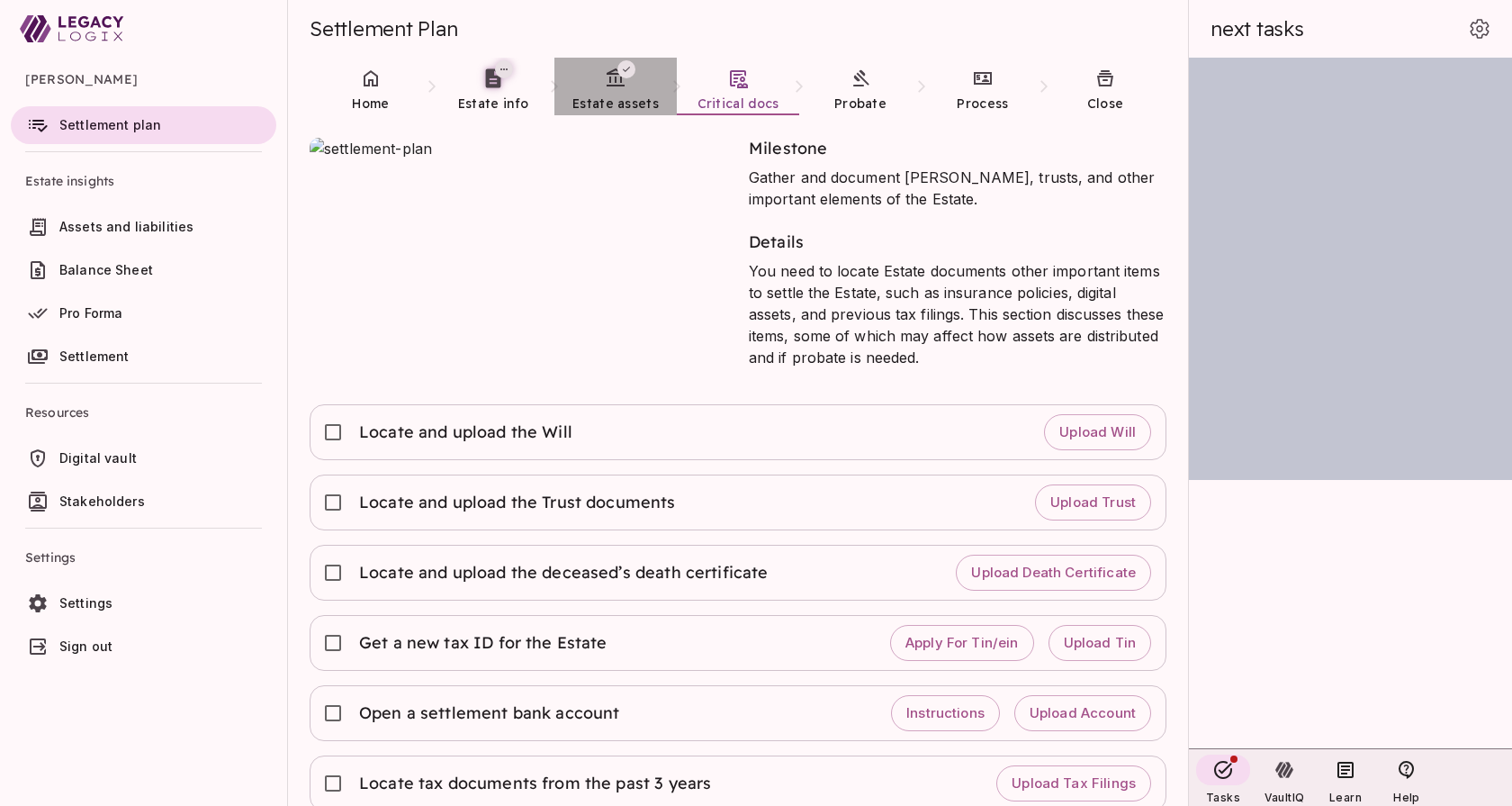
click at [611, 86] on icon at bounding box center [615, 77] width 18 height 18
